Goal: Task Accomplishment & Management: Use online tool/utility

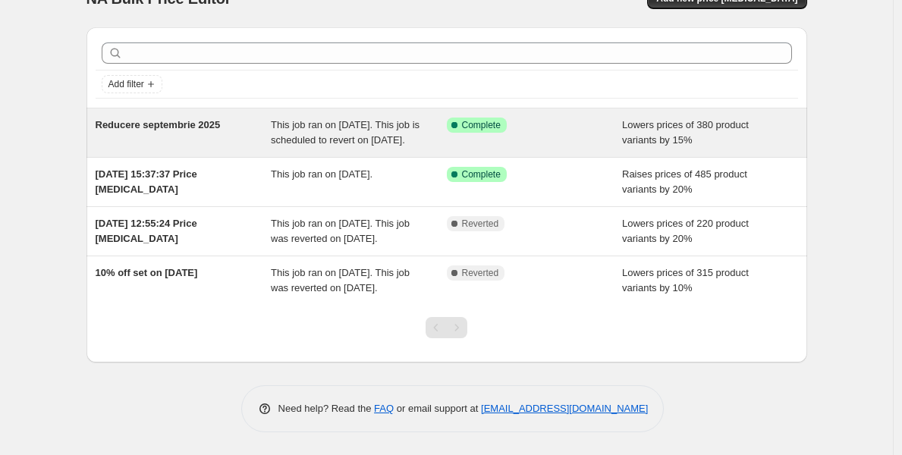
scroll to position [50, 0]
click at [271, 124] on div "Reducere septembrie 2025" at bounding box center [184, 133] width 176 height 30
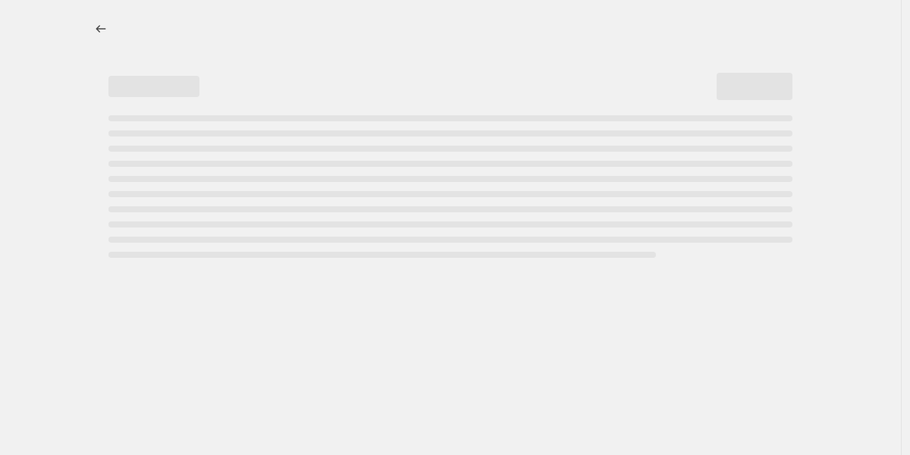
select select "percentage"
select select "collection"
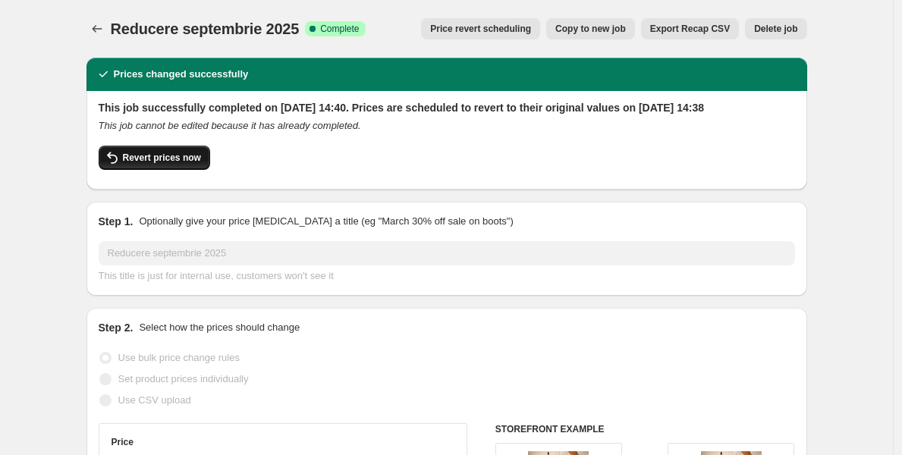
click at [175, 162] on button "Revert prices now" at bounding box center [154, 158] width 111 height 24
checkbox input "false"
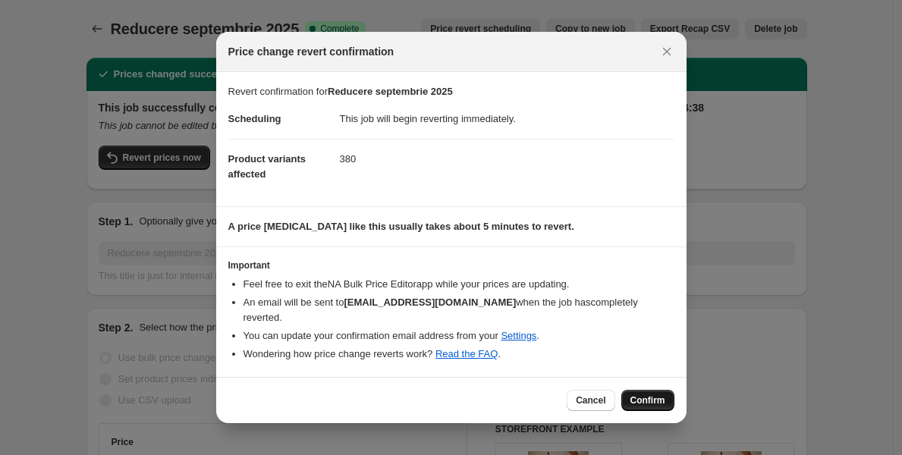
click at [647, 390] on button "Confirm" at bounding box center [647, 400] width 53 height 21
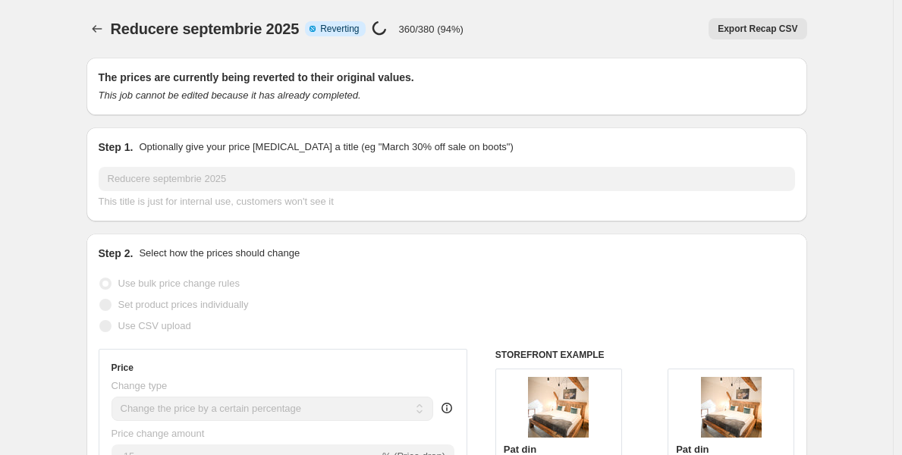
select select "percentage"
select select "collection"
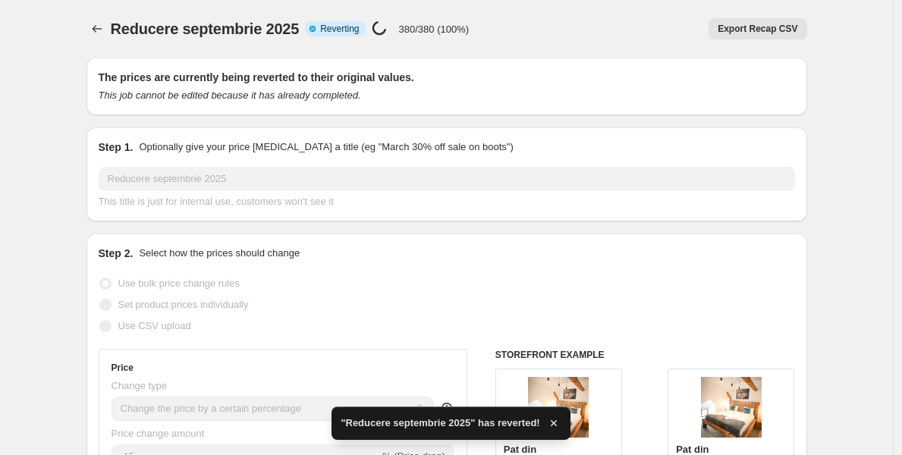
checkbox input "true"
